Goal: Information Seeking & Learning: Learn about a topic

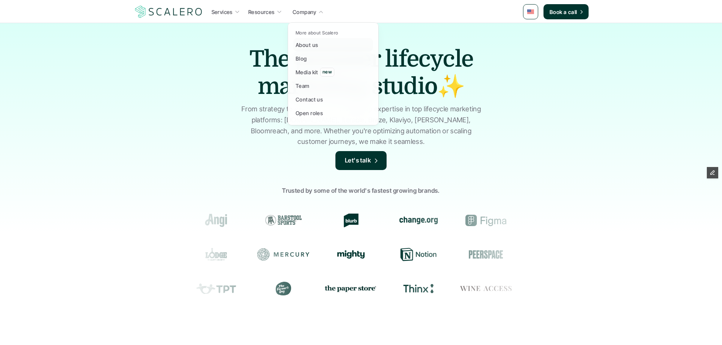
click at [300, 59] on p "Blog" at bounding box center [301, 59] width 11 height 8
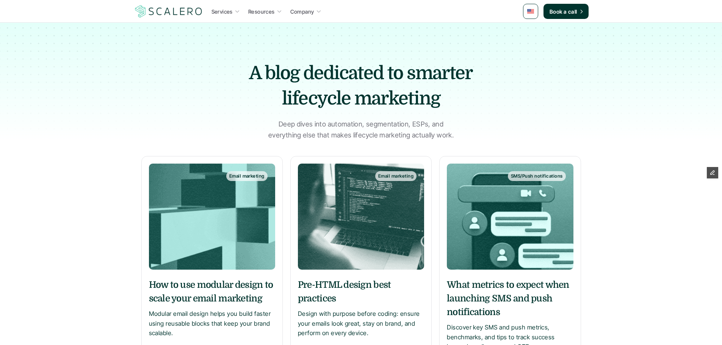
click at [264, 203] on img at bounding box center [212, 217] width 126 height 106
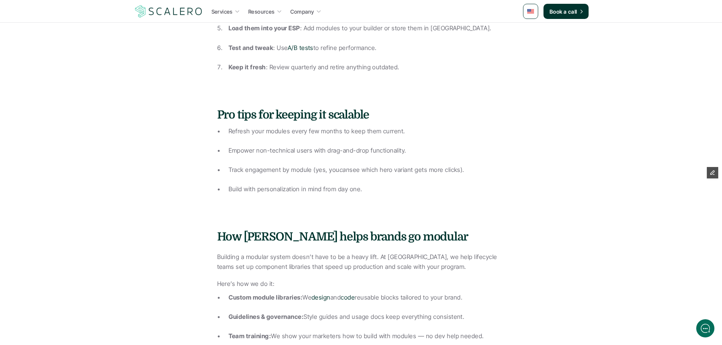
scroll to position [1402, 0]
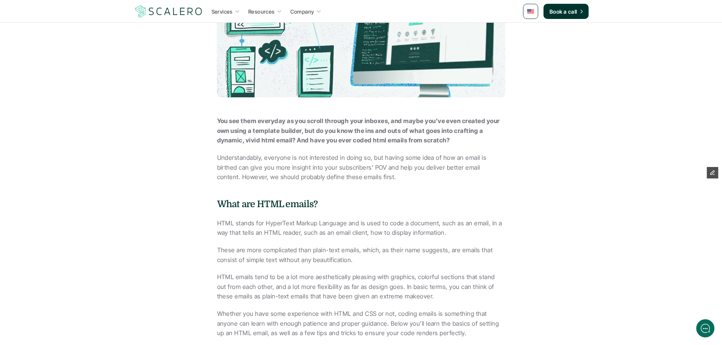
scroll to position [303, 0]
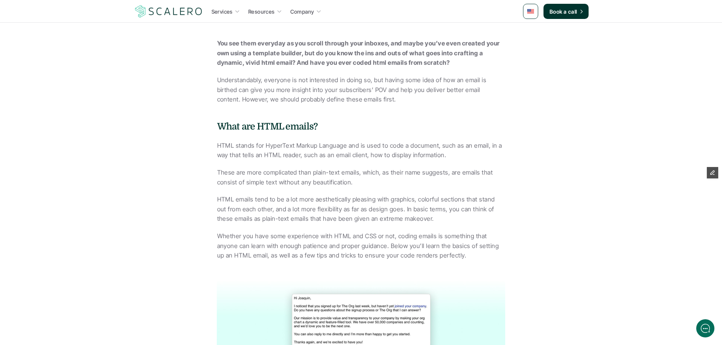
click at [477, 200] on p "HTML emails tend to be a lot more aesthetically pleasing with graphics, colorfu…" at bounding box center [361, 209] width 288 height 29
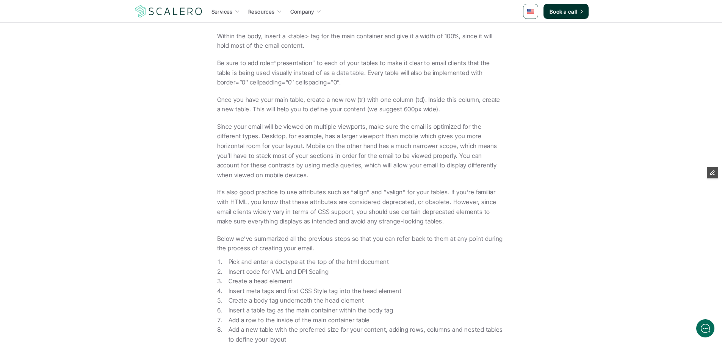
scroll to position [3394, 0]
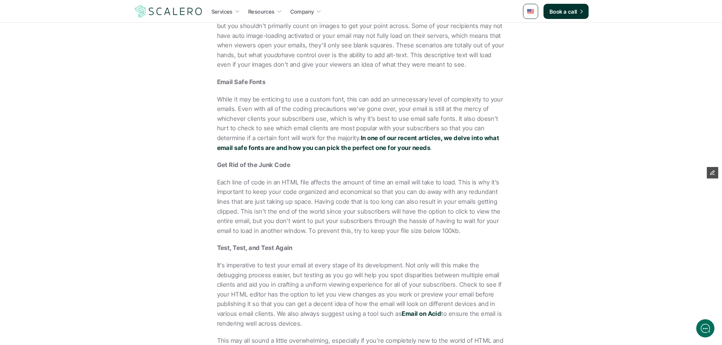
click at [425, 152] on strong "In one of our recent articles, we delve into what email safe fonts are and how …" at bounding box center [358, 142] width 283 height 17
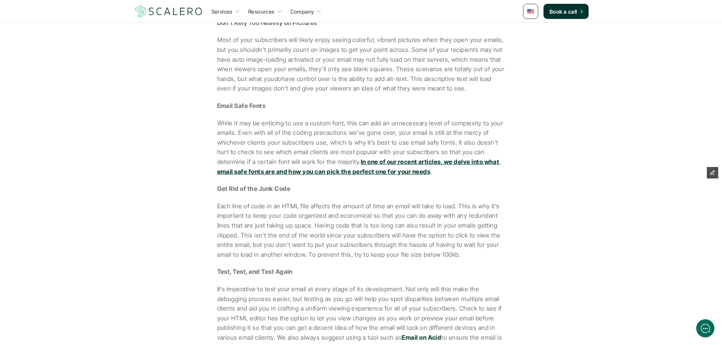
click at [428, 175] on strong "In one of our recent articles, we delve into what email safe fonts are and how …" at bounding box center [358, 166] width 283 height 17
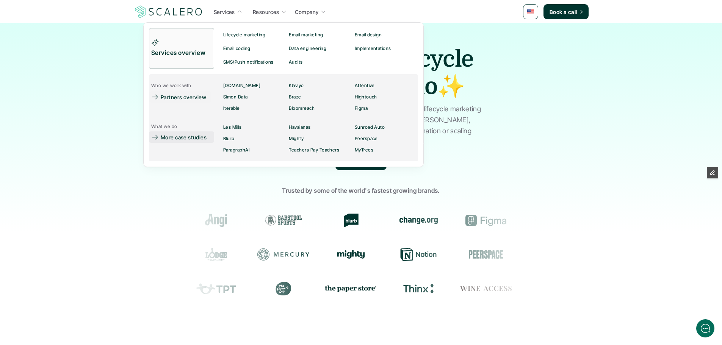
click at [194, 139] on p "More case studies" at bounding box center [184, 137] width 46 height 8
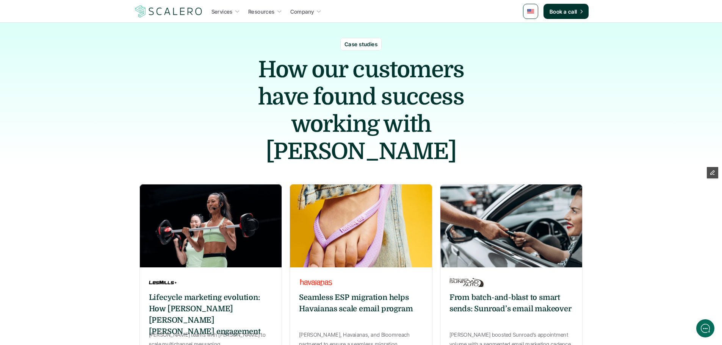
click at [260, 271] on div "Lifecycle marketing evolution: How Scalero powers Les Mills engagement Les Mill…" at bounding box center [210, 323] width 143 height 105
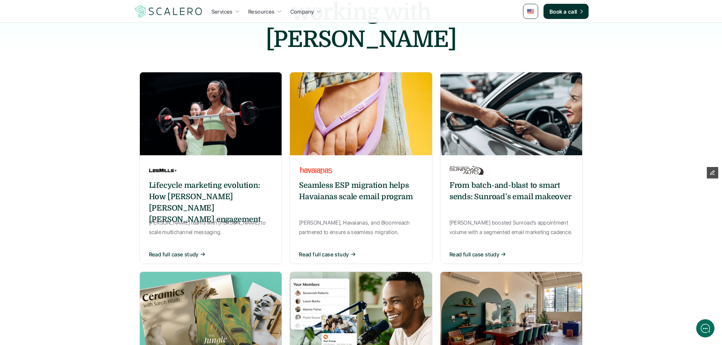
scroll to position [227, 0]
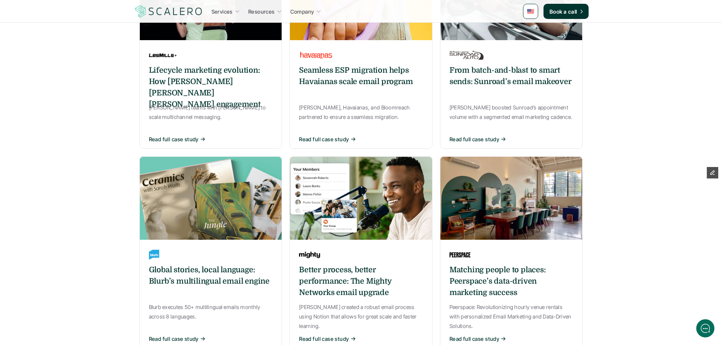
click at [519, 264] on h6 "Matching people to places: Peerspace’s data-driven marketing success" at bounding box center [511, 281] width 124 height 34
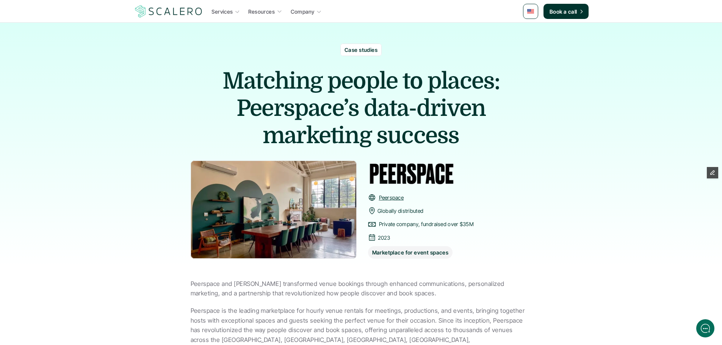
click at [526, 14] on link at bounding box center [530, 11] width 15 height 15
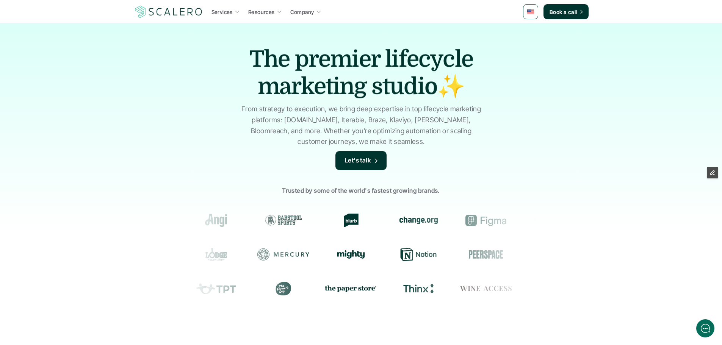
click at [529, 11] on img at bounding box center [530, 11] width 7 height 5
click at [532, 14] on img at bounding box center [530, 11] width 7 height 5
click at [532, 31] on img at bounding box center [531, 30] width 6 height 4
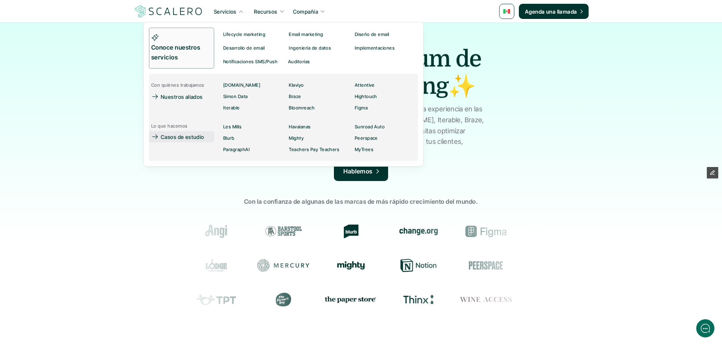
click at [186, 138] on p "Casos de estudio" at bounding box center [183, 137] width 44 height 8
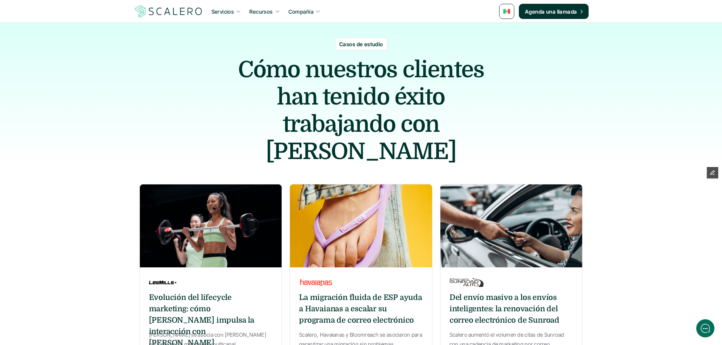
click at [386, 330] on p "Scalero, Havaianas y Bloomreach se asociaron para garantizar una migración sin …" at bounding box center [361, 339] width 124 height 19
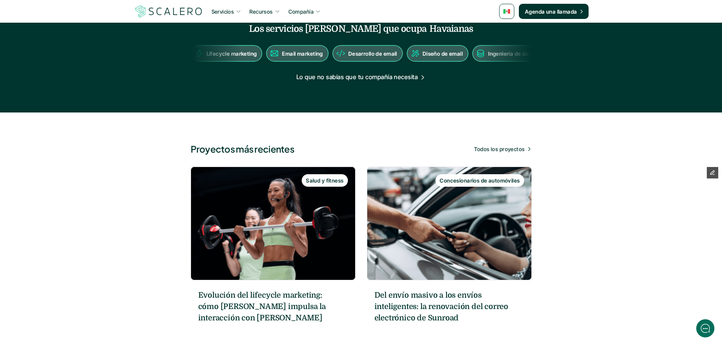
scroll to position [909, 0]
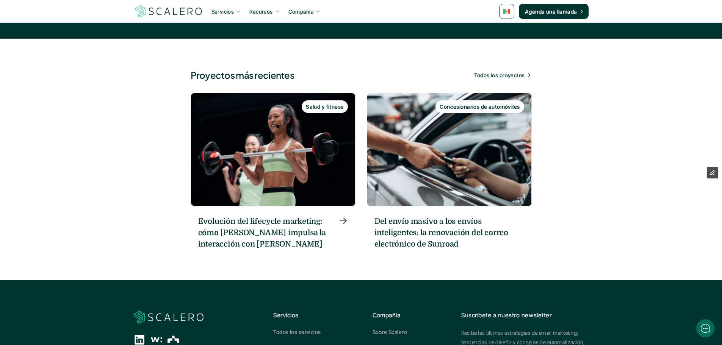
click at [339, 161] on img at bounding box center [273, 150] width 165 height 114
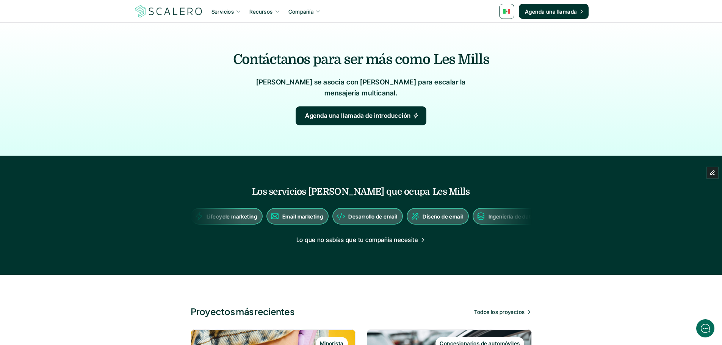
scroll to position [796, 0]
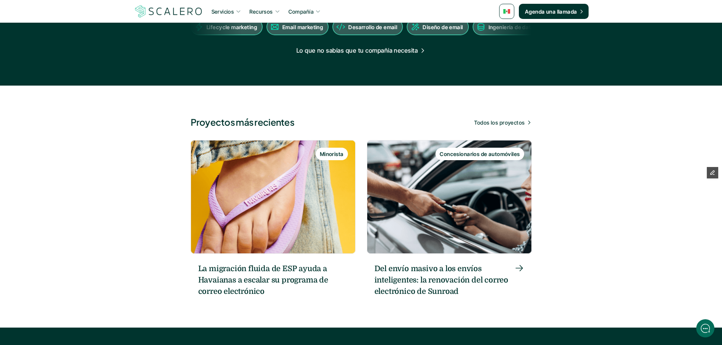
click at [433, 263] on h6 "Del envío masivo a los envíos inteligentes: la renovación del correo electrónic…" at bounding box center [443, 280] width 138 height 34
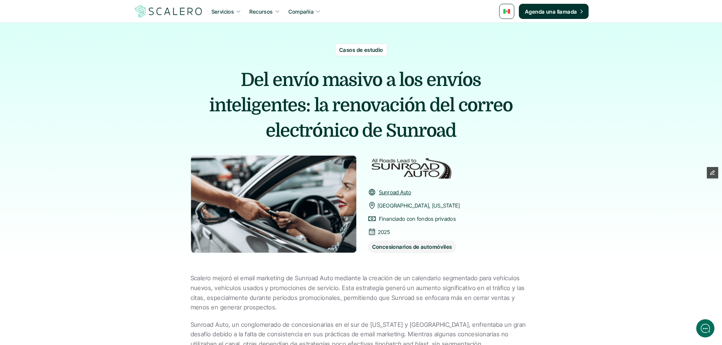
click at [509, 6] on link at bounding box center [506, 11] width 15 height 15
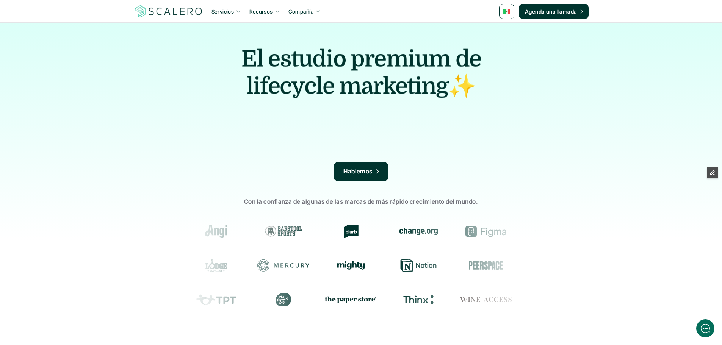
click at [508, 16] on link at bounding box center [506, 11] width 15 height 15
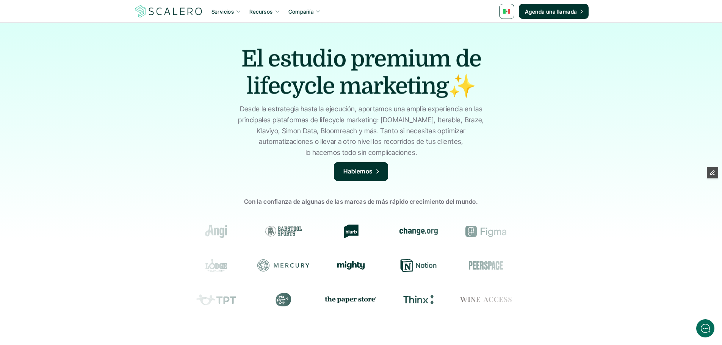
click at [507, 18] on link at bounding box center [506, 11] width 15 height 15
click at [508, 8] on link at bounding box center [506, 11] width 15 height 15
click at [507, 27] on link at bounding box center [507, 30] width 14 height 14
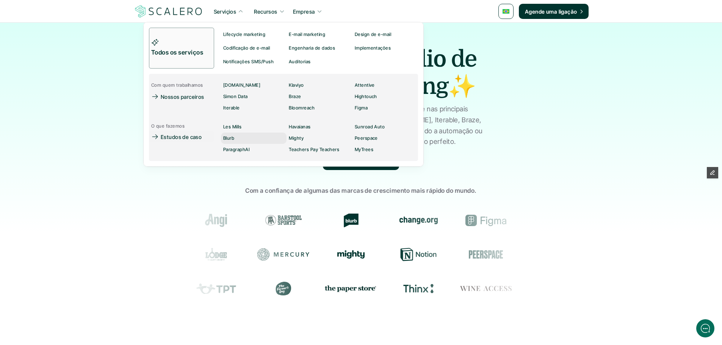
click at [231, 136] on p "Blurb" at bounding box center [228, 138] width 11 height 5
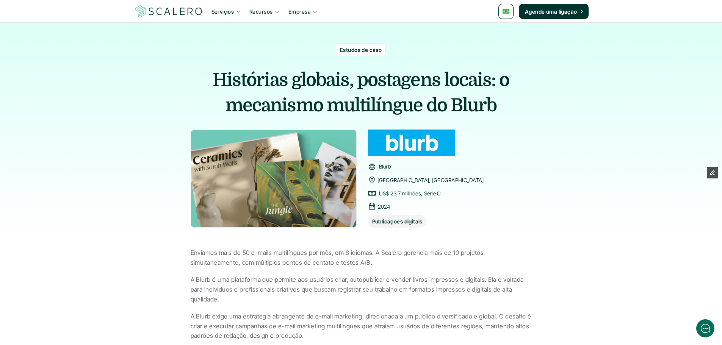
click at [512, 13] on link at bounding box center [505, 11] width 15 height 15
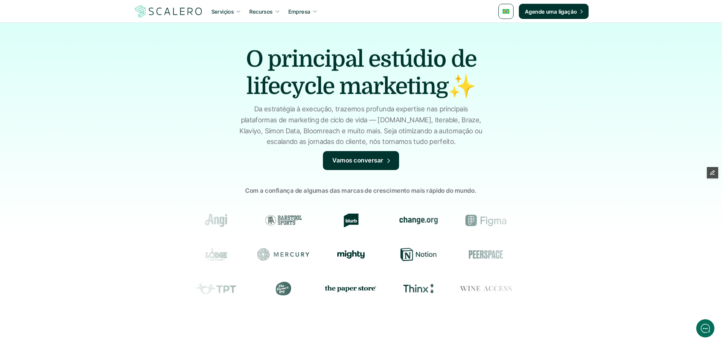
click at [509, 13] on img at bounding box center [505, 11] width 7 height 5
click at [508, 33] on link at bounding box center [507, 30] width 14 height 14
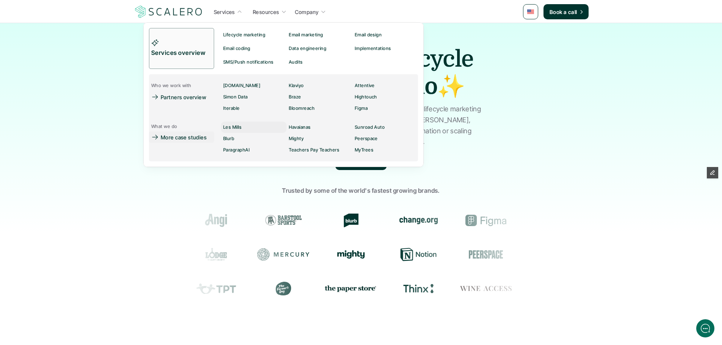
click at [231, 129] on p "Les Mills" at bounding box center [232, 127] width 18 height 5
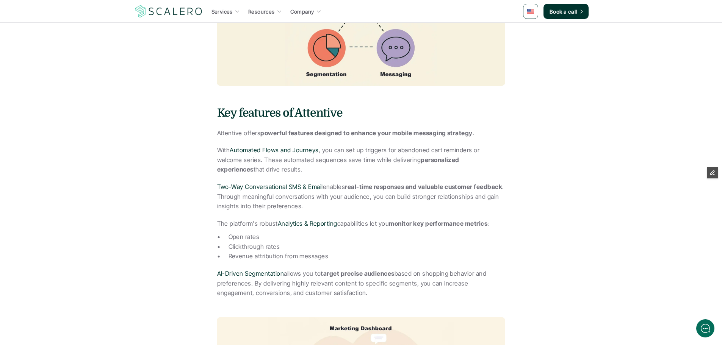
scroll to position [871, 0]
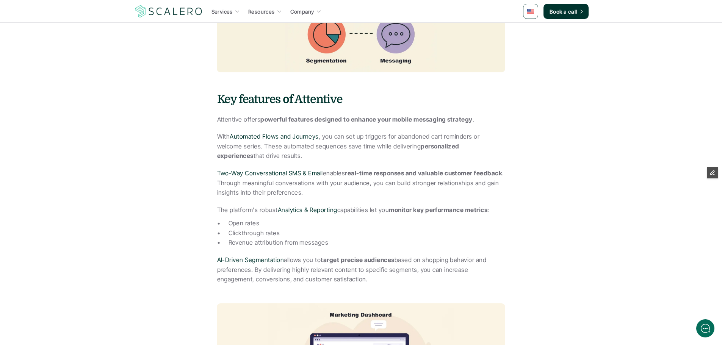
drag, startPoint x: 300, startPoint y: 174, endPoint x: 355, endPoint y: 138, distance: 65.5
click at [355, 138] on p "With Automated Flows and Journeys , you can set up triggers for abandoned cart …" at bounding box center [361, 146] width 288 height 29
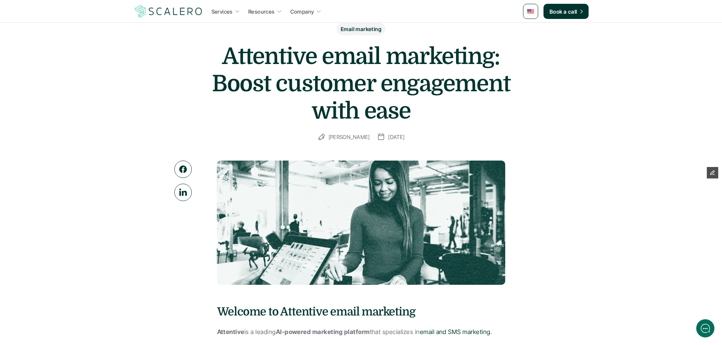
scroll to position [0, 0]
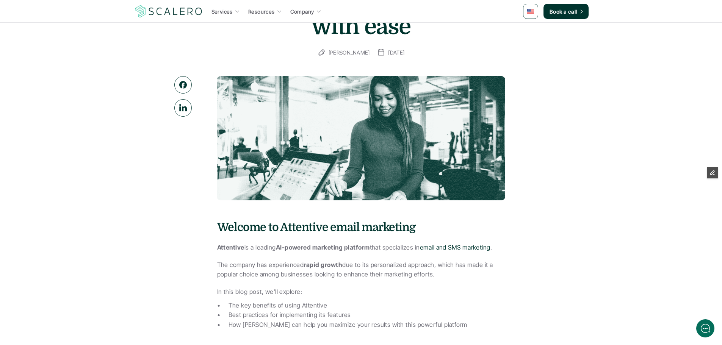
scroll to position [189, 0]
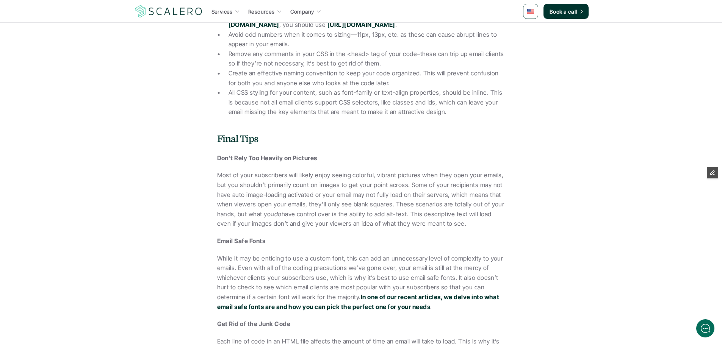
scroll to position [3561, 0]
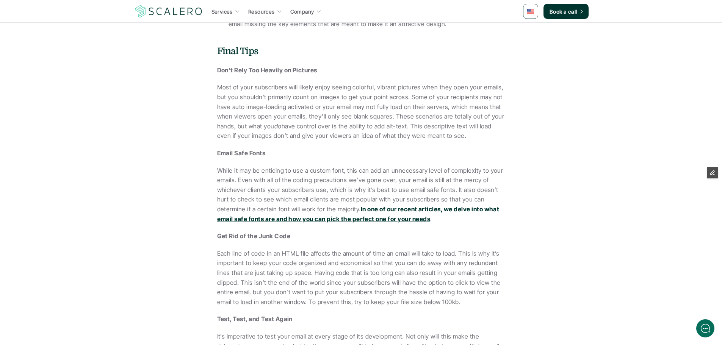
click at [393, 223] on strong "In one of our recent articles, we delve into what email safe fonts are and how …" at bounding box center [358, 213] width 283 height 17
